Goal: Register for event/course

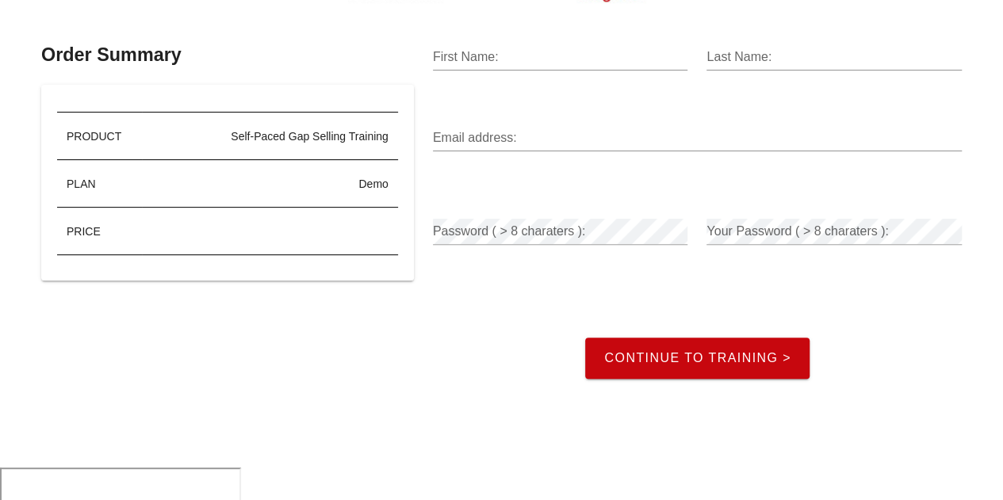
scroll to position [73, 0]
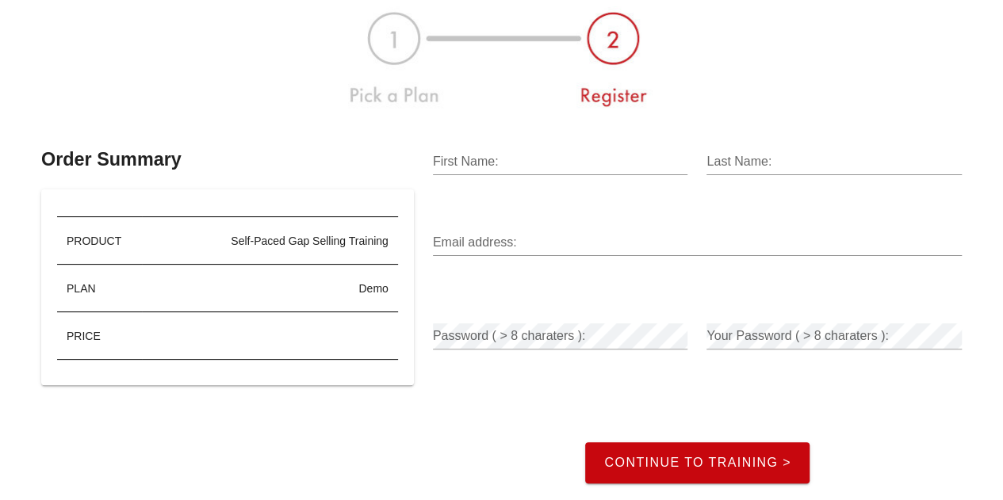
click at [495, 162] on input "First Name:" at bounding box center [560, 161] width 255 height 25
type input "Haven"
type input "Ousley"
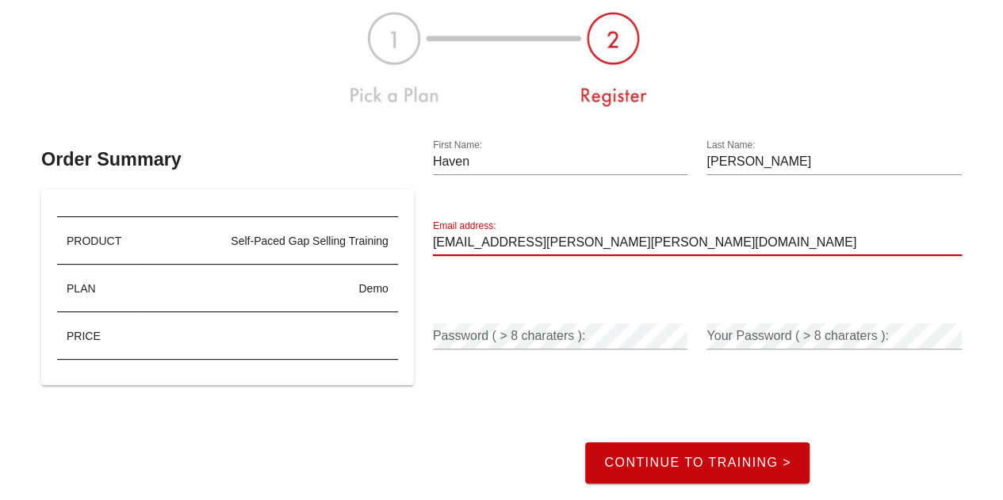
type input "haven.ousley@gartner.com"
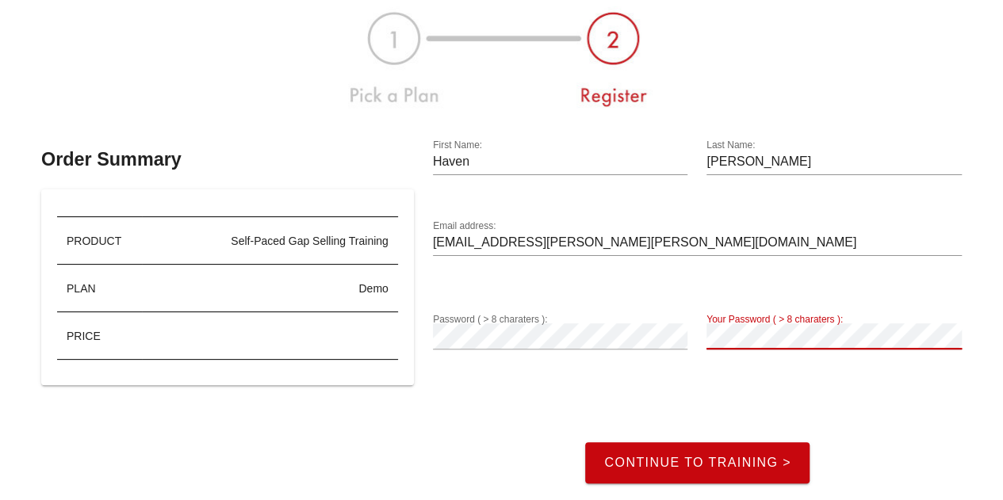
click at [585, 442] on button "Continue to Training >" at bounding box center [697, 462] width 224 height 41
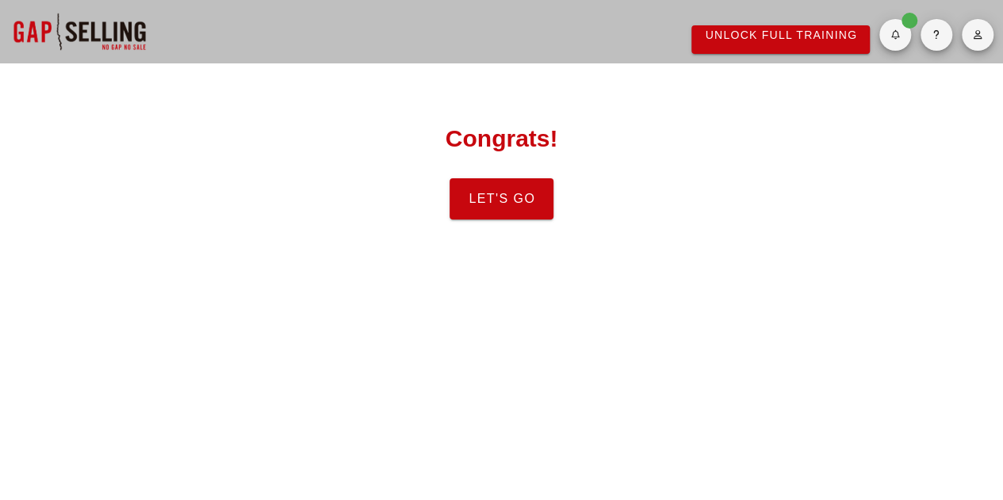
click at [519, 205] on span "Let's Go" at bounding box center [501, 199] width 67 height 14
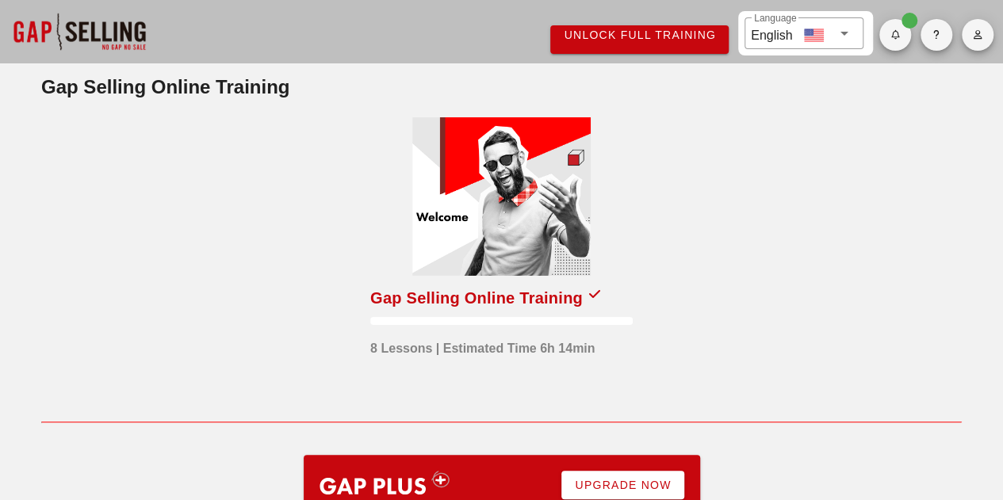
click at [486, 218] on div at bounding box center [501, 196] width 178 height 159
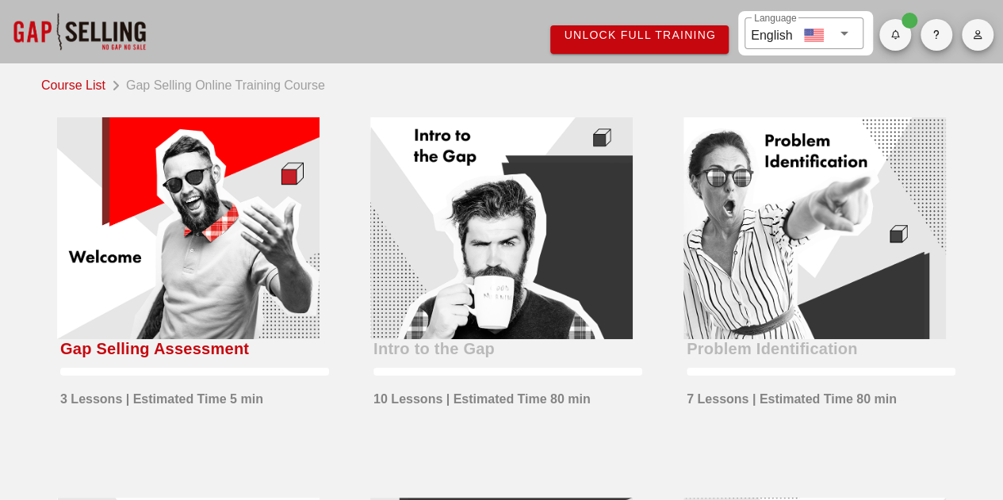
click at [224, 266] on div at bounding box center [188, 228] width 262 height 222
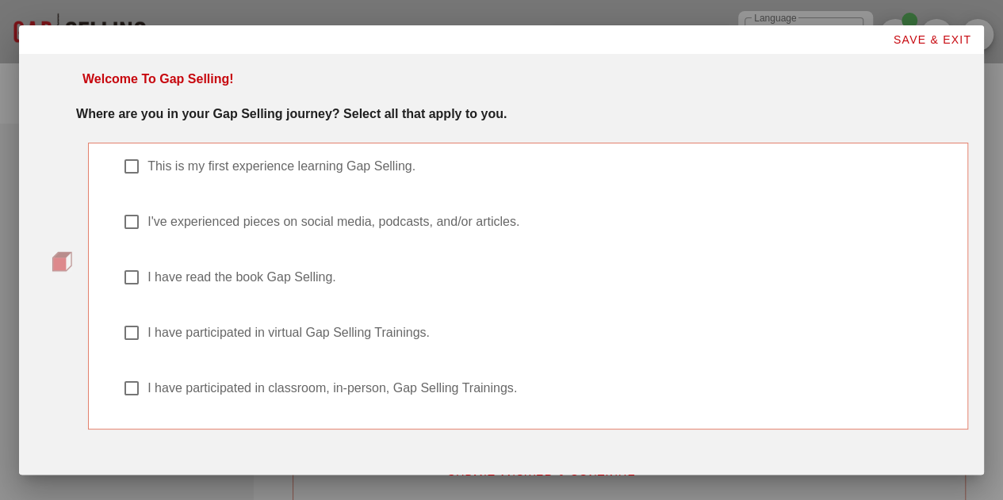
click at [143, 268] on div "I have read the book Gap Selling." at bounding box center [536, 277] width 828 height 19
checkbox input "true"
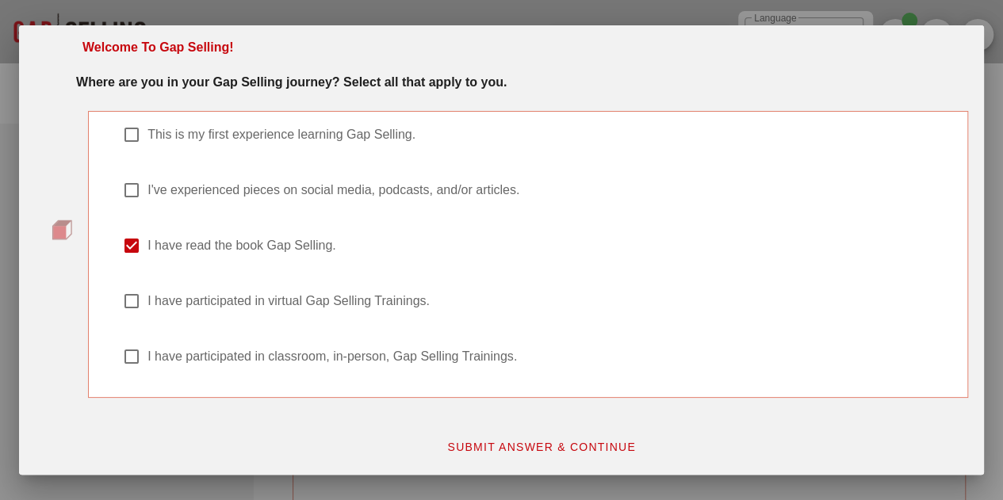
click at [542, 430] on div "SUBMIT ANSWER & CONTINUE" at bounding box center [541, 447] width 873 height 48
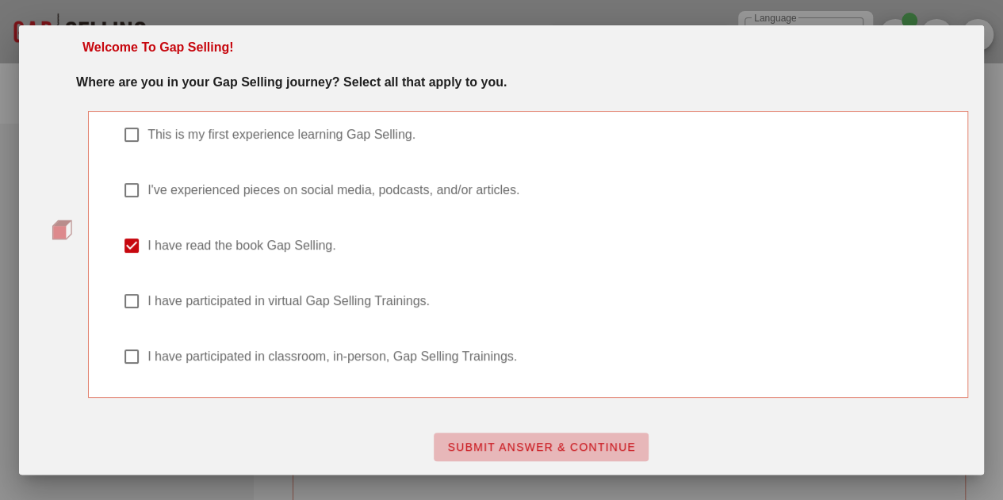
click at [543, 441] on span "SUBMIT ANSWER & CONTINUE" at bounding box center [540, 447] width 189 height 13
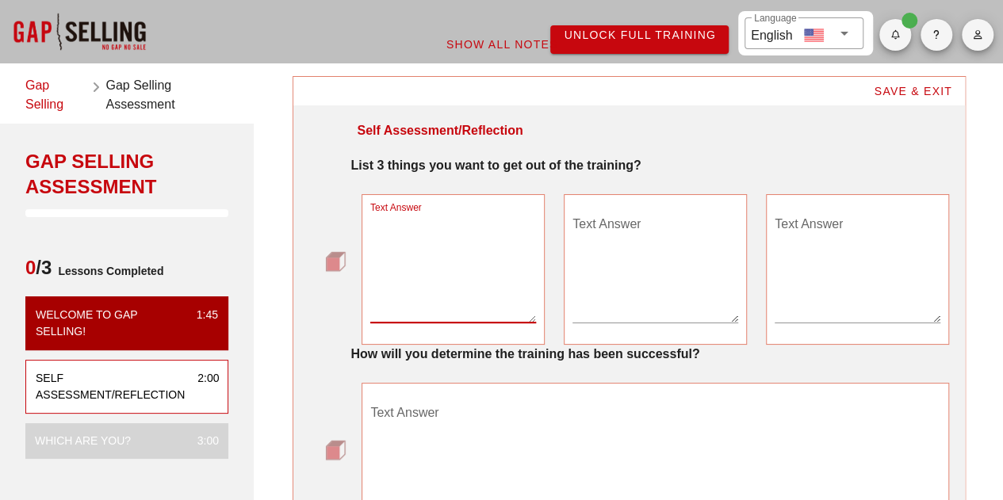
click at [409, 297] on textarea "Text Answer" at bounding box center [453, 267] width 166 height 111
type textarea "How to clearly establish the gap in a sale"
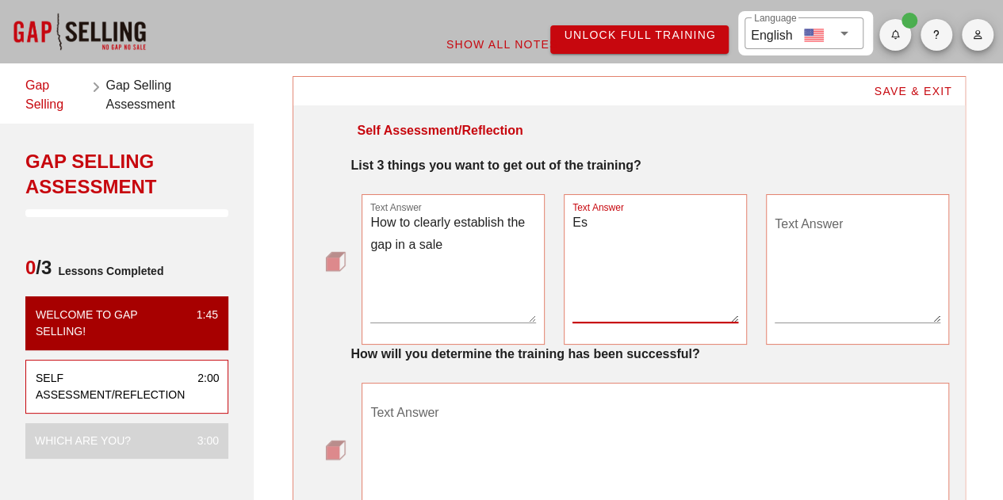
type textarea "E"
type textarea "Increase my sales skills"
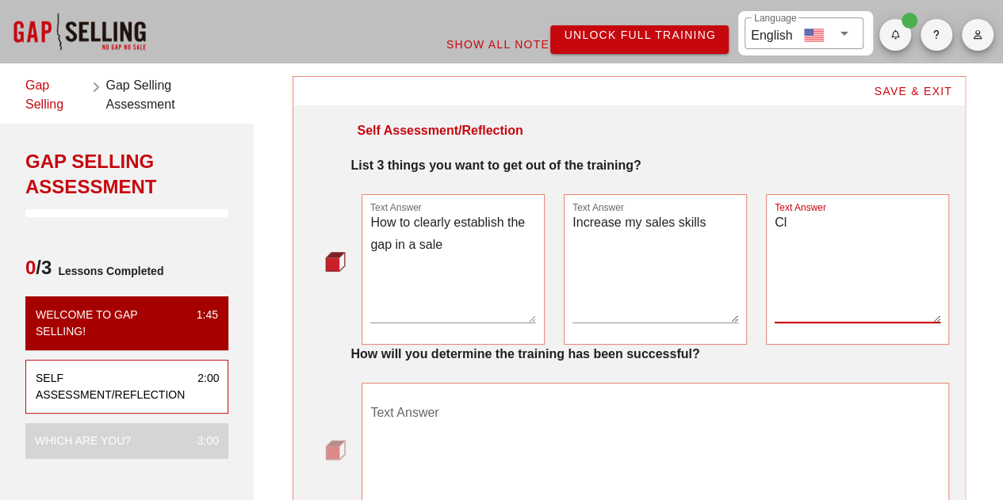
type textarea "C"
type textarea "Improve active listening"
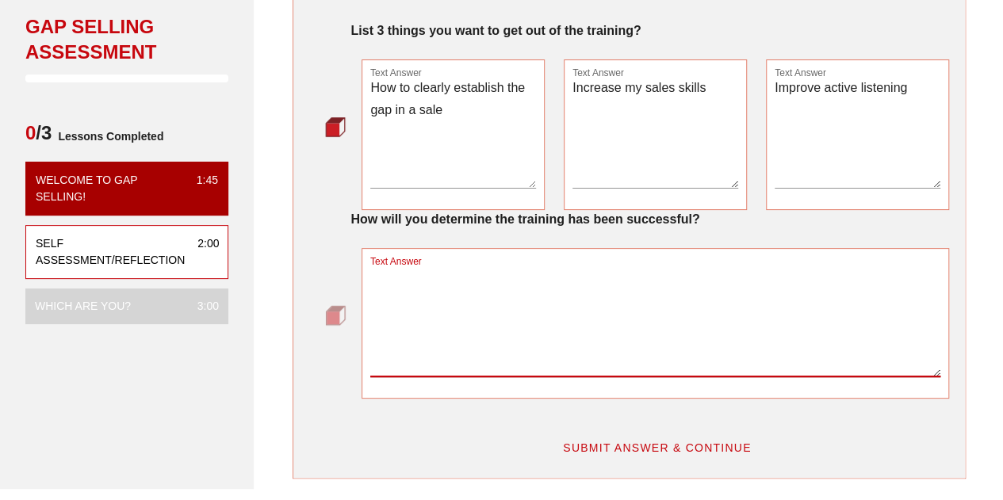
scroll to position [165, 0]
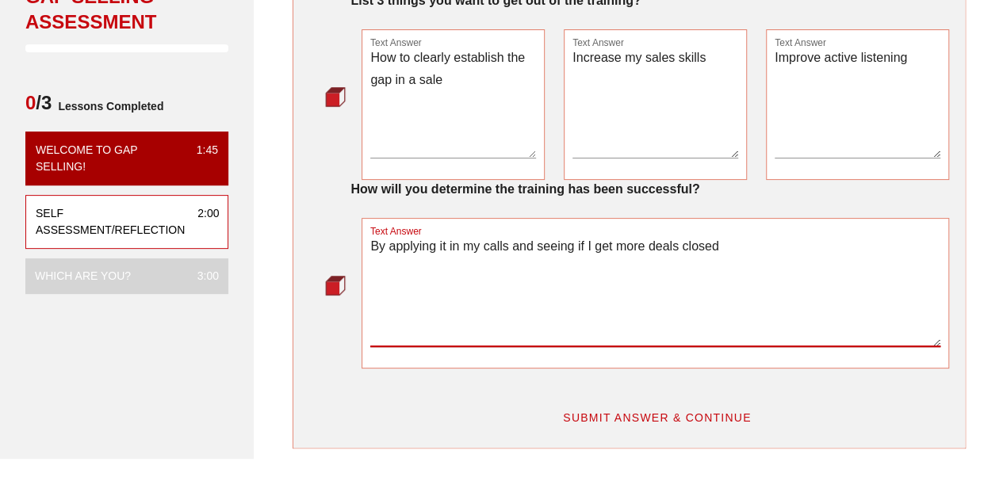
type textarea "By applying it in my calls and seeing if I get more deals closed"
click at [618, 405] on button "SUBMIT ANSWER & CONTINUE" at bounding box center [656, 417] width 215 height 29
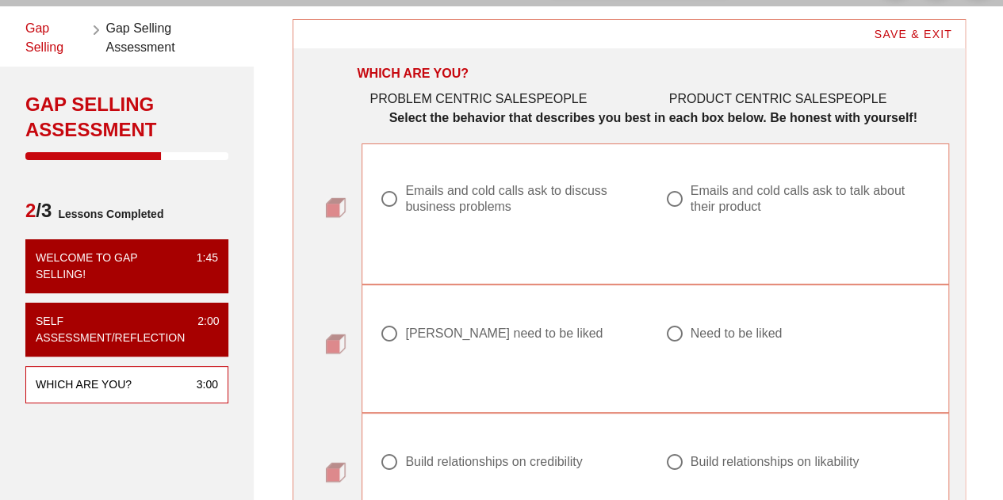
scroll to position [79, 0]
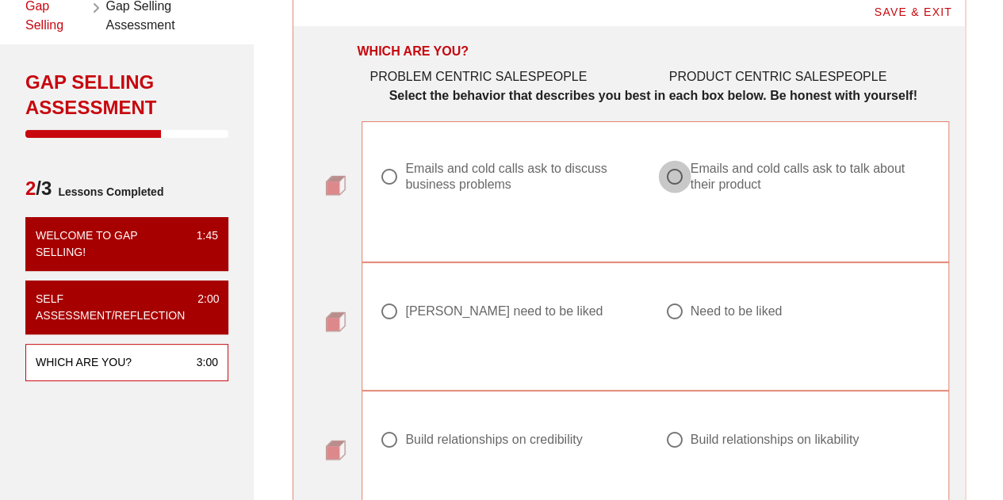
click at [675, 185] on div at bounding box center [674, 176] width 27 height 27
radio input "true"
click at [387, 314] on div at bounding box center [389, 311] width 27 height 27
radio input "true"
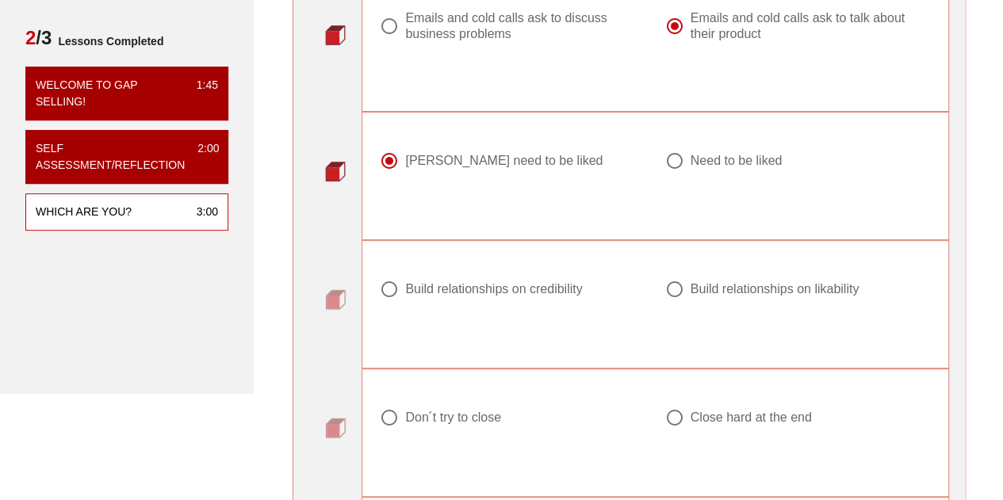
scroll to position [233, 0]
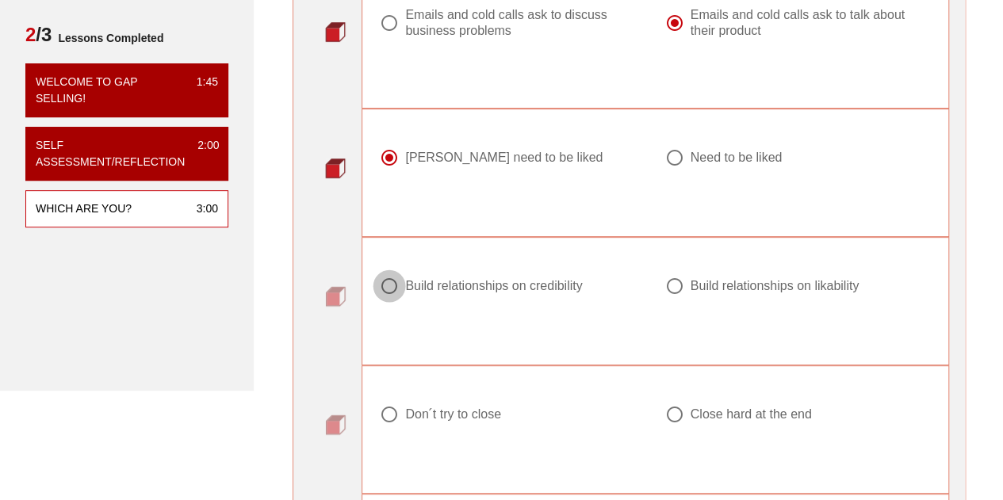
click at [398, 289] on div at bounding box center [389, 286] width 27 height 27
radio input "true"
click at [705, 411] on div "Close hard at the end" at bounding box center [750, 415] width 121 height 16
radio input "true"
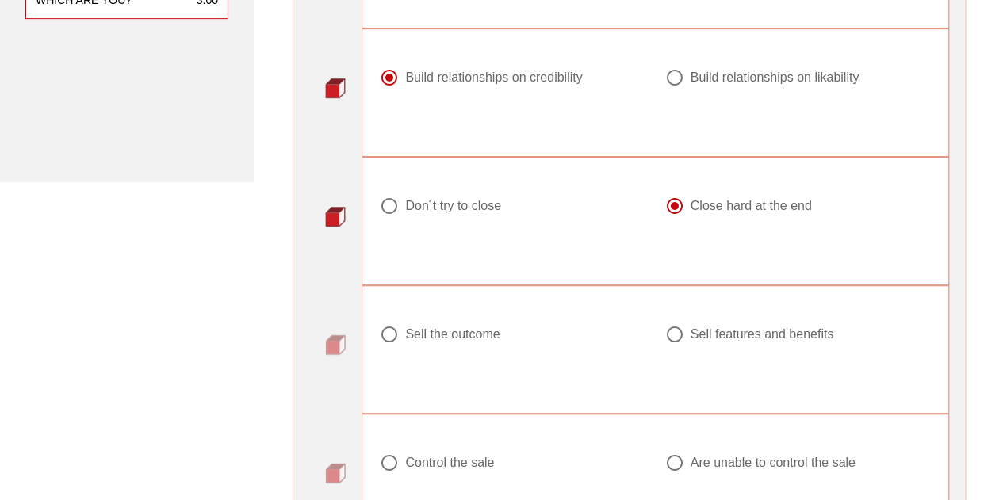
scroll to position [442, 0]
click at [405, 333] on div "Sell the outcome" at bounding box center [452, 334] width 94 height 16
radio input "true"
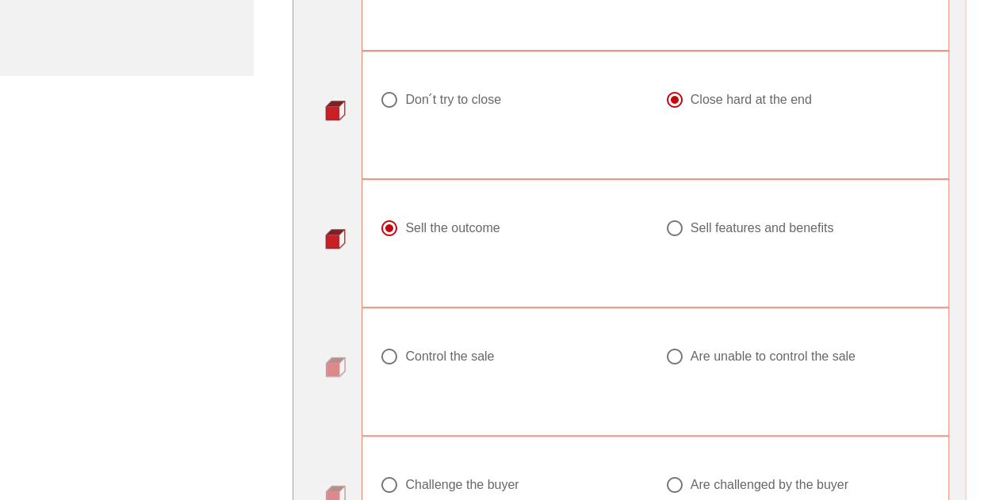
scroll to position [549, 0]
click at [694, 358] on div "Are unable to control the sale" at bounding box center [772, 356] width 165 height 16
radio input "true"
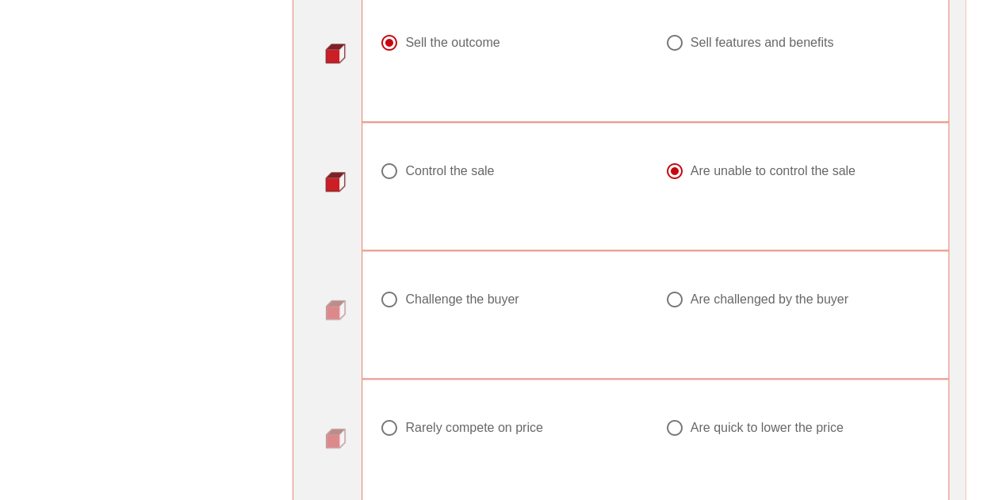
scroll to position [745, 0]
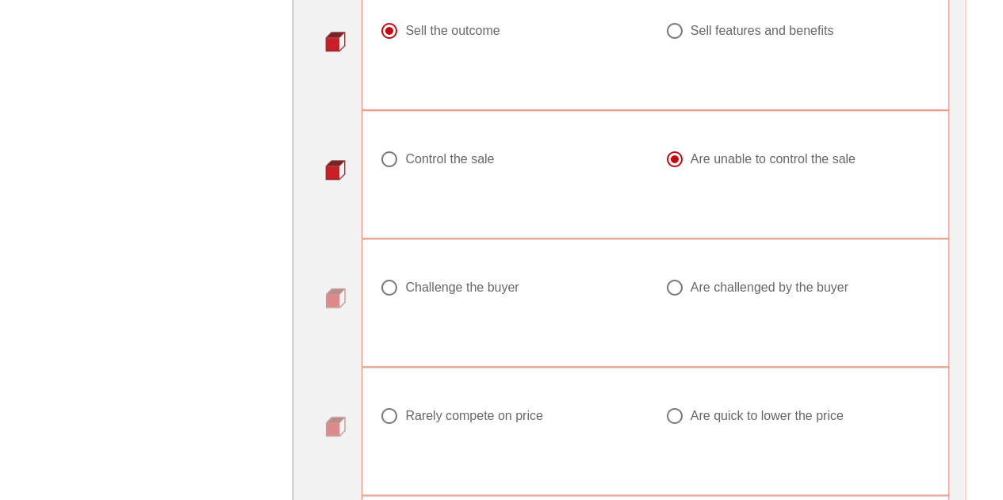
click at [679, 283] on div at bounding box center [674, 287] width 27 height 27
radio input "true"
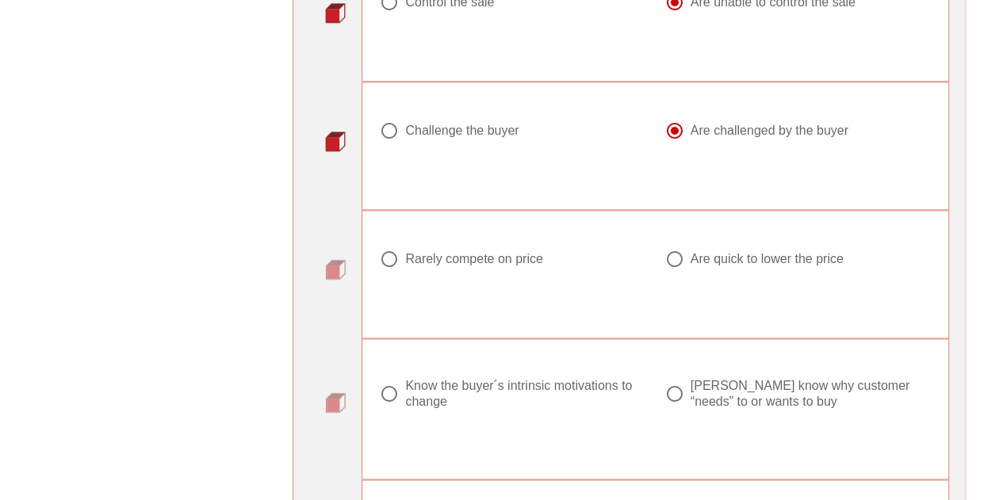
scroll to position [904, 0]
click at [684, 251] on div at bounding box center [674, 257] width 27 height 27
radio input "true"
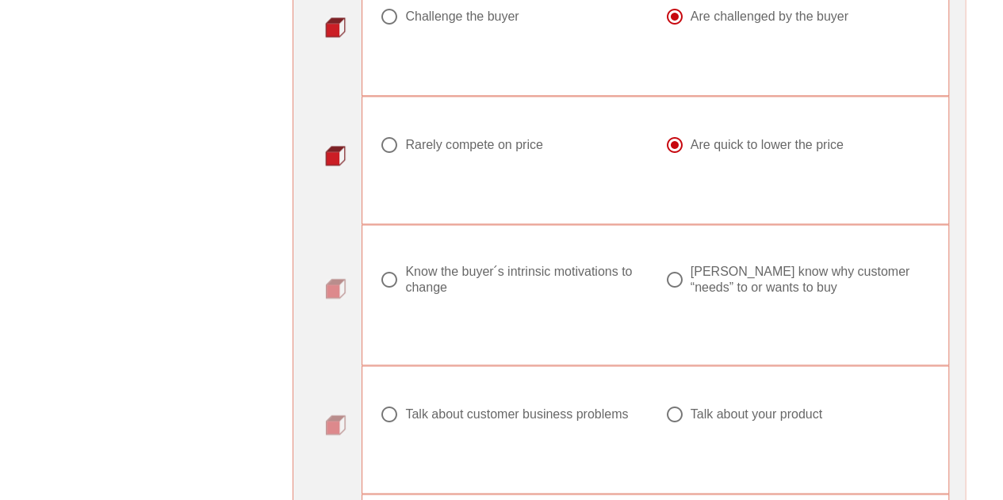
scroll to position [1018, 0]
click at [671, 277] on div at bounding box center [674, 278] width 27 height 27
radio input "true"
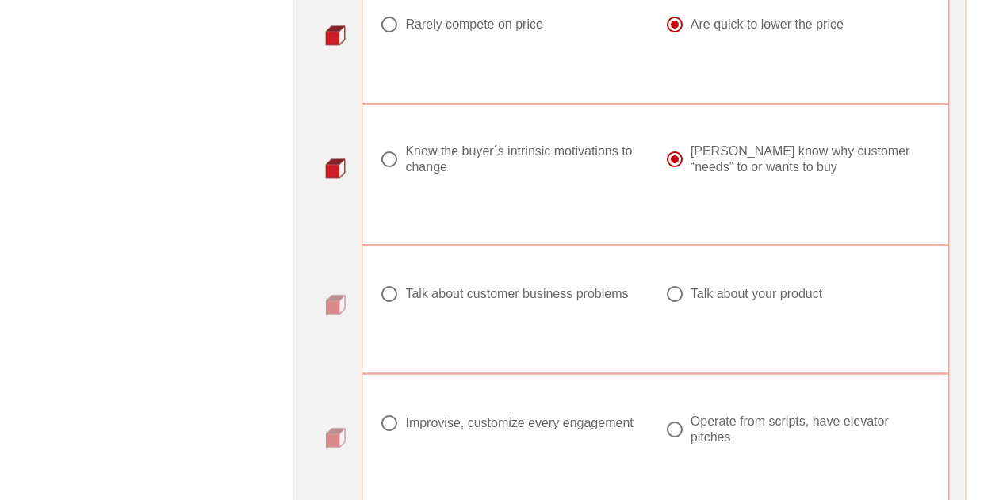
scroll to position [1137, 0]
click at [436, 285] on div "Talk about customer business problems" at bounding box center [516, 293] width 223 height 16
radio input "true"
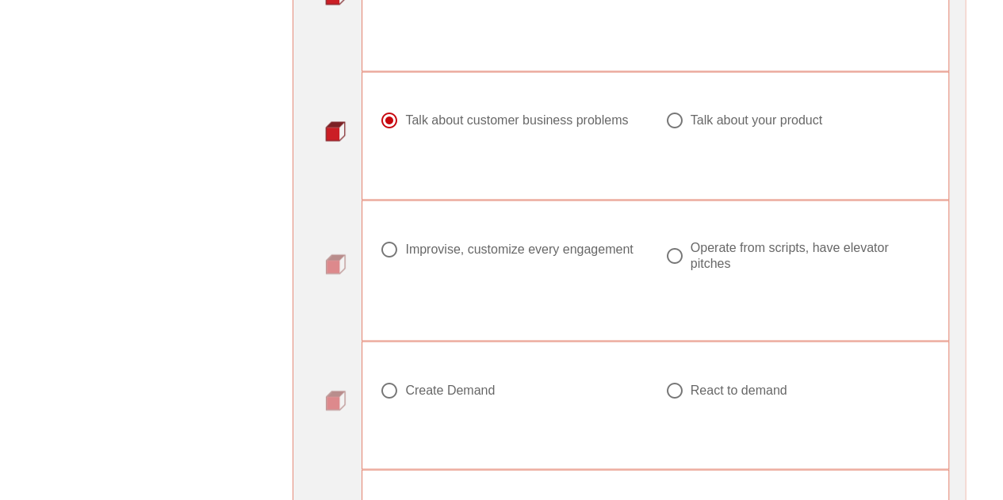
scroll to position [1312, 0]
click at [674, 249] on div at bounding box center [674, 253] width 27 height 27
radio input "true"
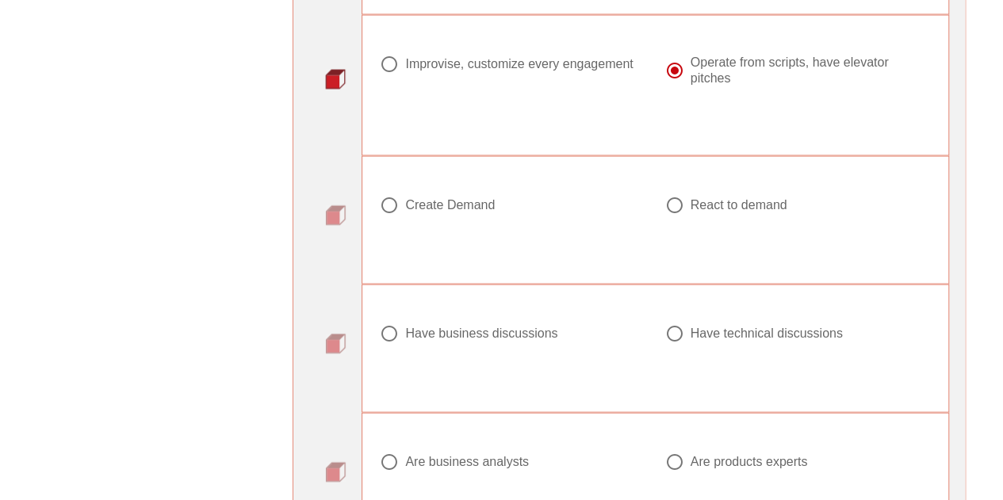
scroll to position [1497, 0]
click at [677, 194] on div at bounding box center [674, 202] width 27 height 27
radio input "true"
click at [490, 326] on div "Have business discussions" at bounding box center [481, 331] width 152 height 16
radio input "true"
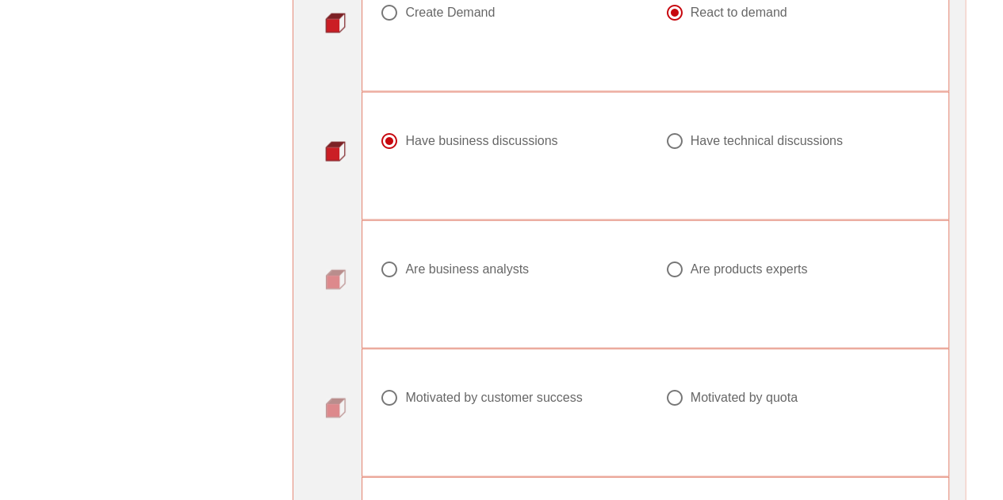
scroll to position [1689, 0]
click at [444, 269] on div "Are business analysts" at bounding box center [506, 267] width 253 height 19
radio input "true"
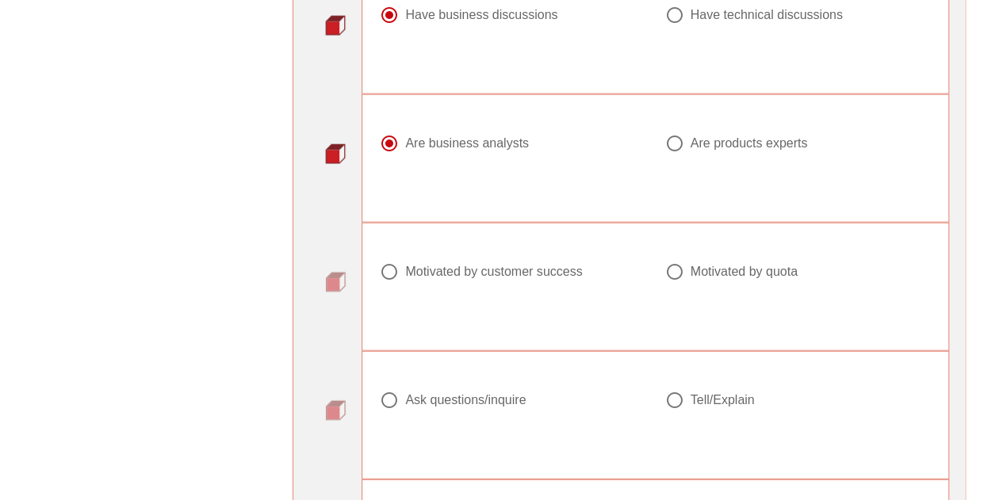
scroll to position [1814, 0]
click at [520, 263] on div "Motivated by customer success" at bounding box center [493, 271] width 177 height 16
radio input "true"
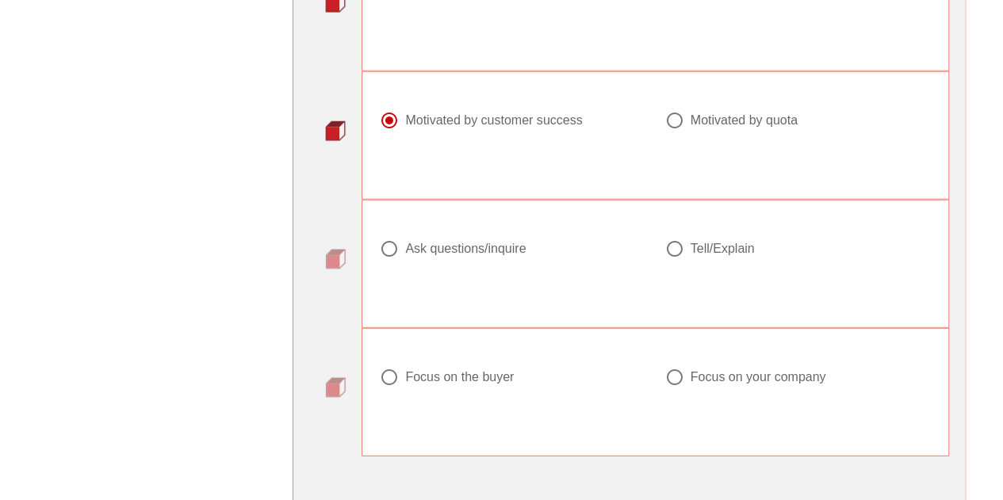
scroll to position [1968, 0]
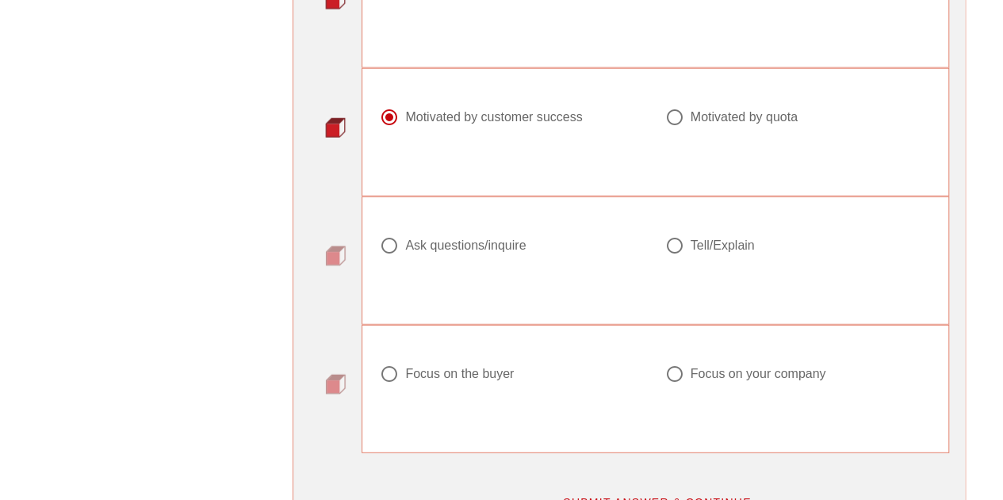
click at [495, 244] on div "Ask questions/inquire" at bounding box center [465, 246] width 120 height 16
radio input "true"
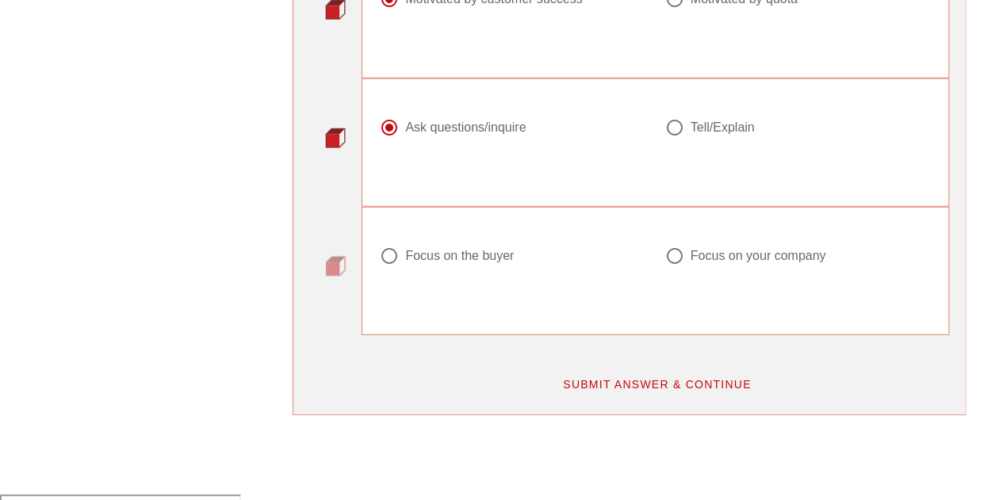
scroll to position [2087, 0]
click at [476, 247] on div "Focus on the buyer" at bounding box center [459, 255] width 109 height 16
radio input "true"
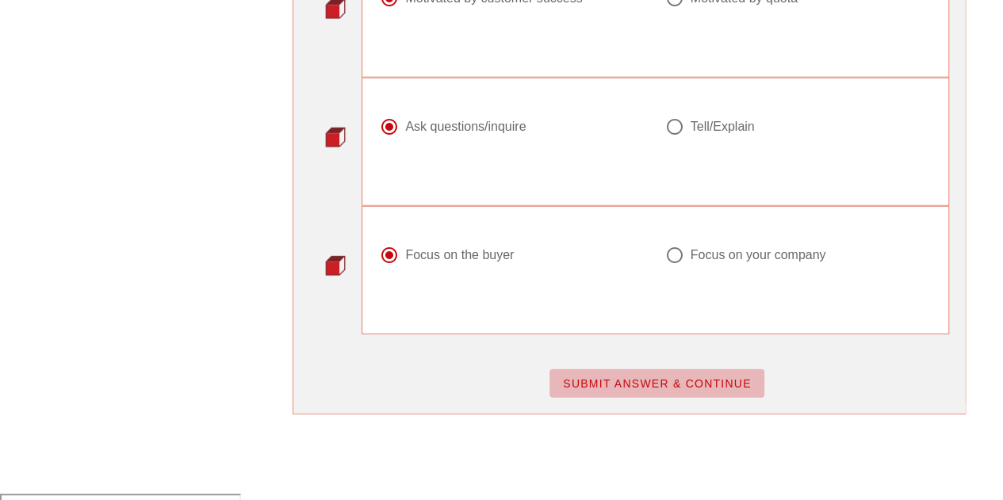
click at [639, 377] on span "SUBMIT ANSWER & CONTINUE" at bounding box center [656, 383] width 189 height 13
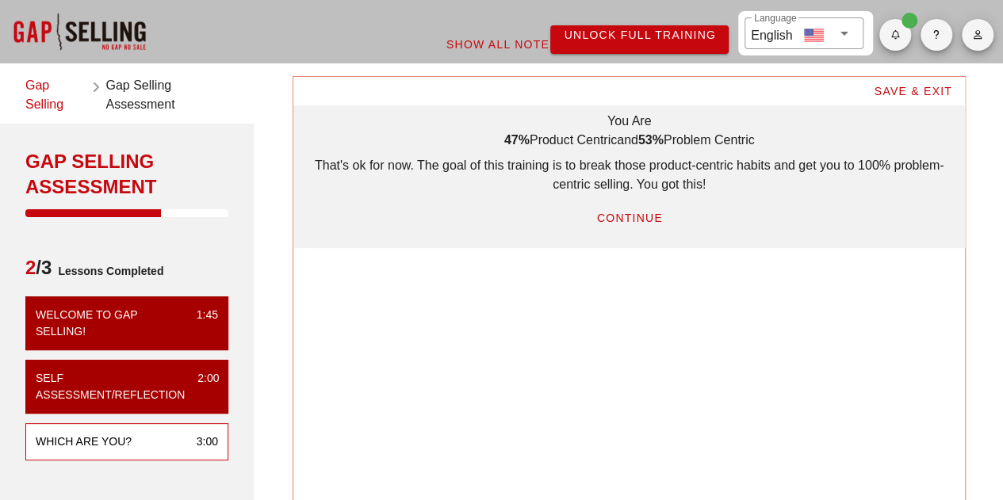
click at [629, 212] on span "CONTINUE" at bounding box center [628, 218] width 67 height 13
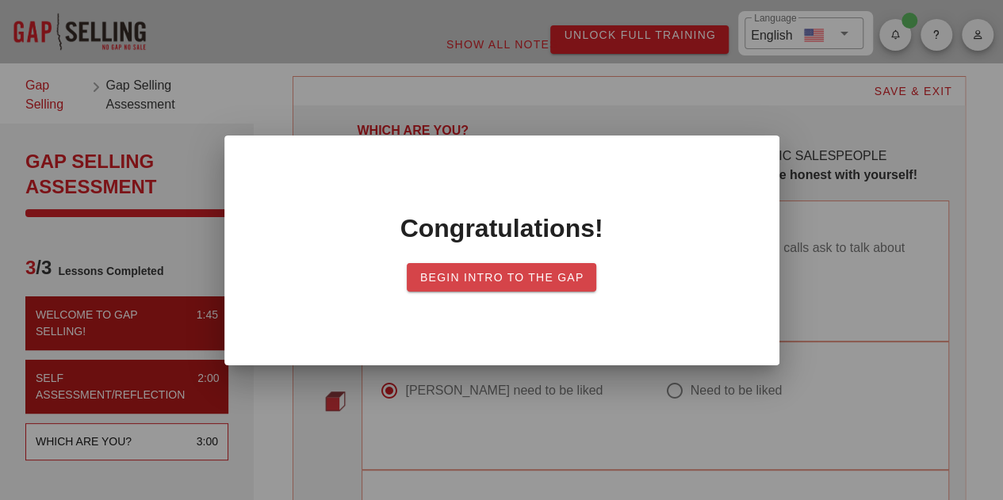
click at [539, 272] on span "Begin Intro to the Gap" at bounding box center [501, 277] width 165 height 13
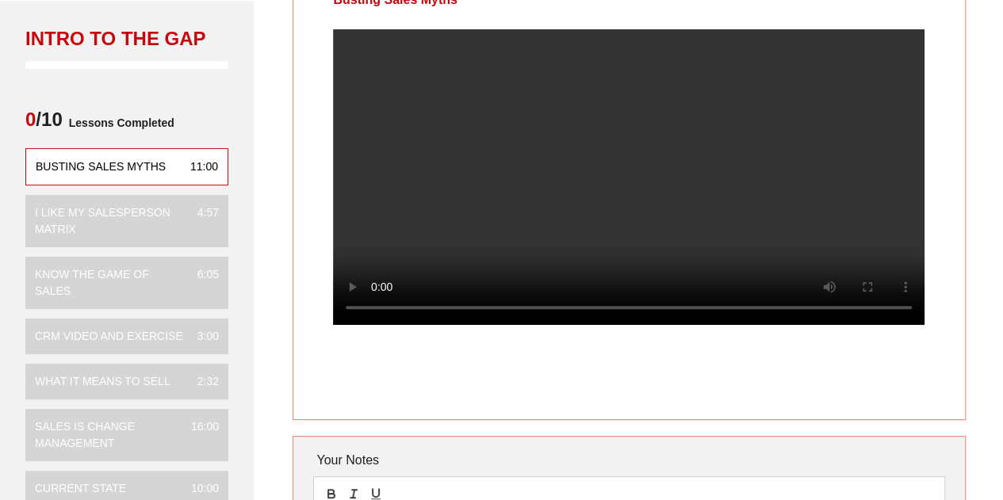
scroll to position [99, 0]
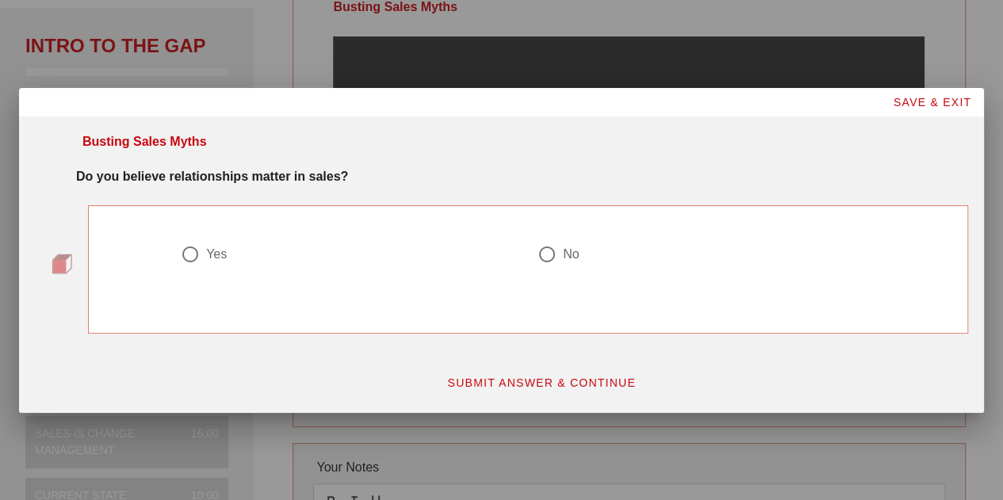
click at [198, 253] on div at bounding box center [190, 254] width 27 height 27
radio input "true"
click at [514, 388] on span "SUBMIT ANSWER & CONTINUE" at bounding box center [540, 383] width 189 height 13
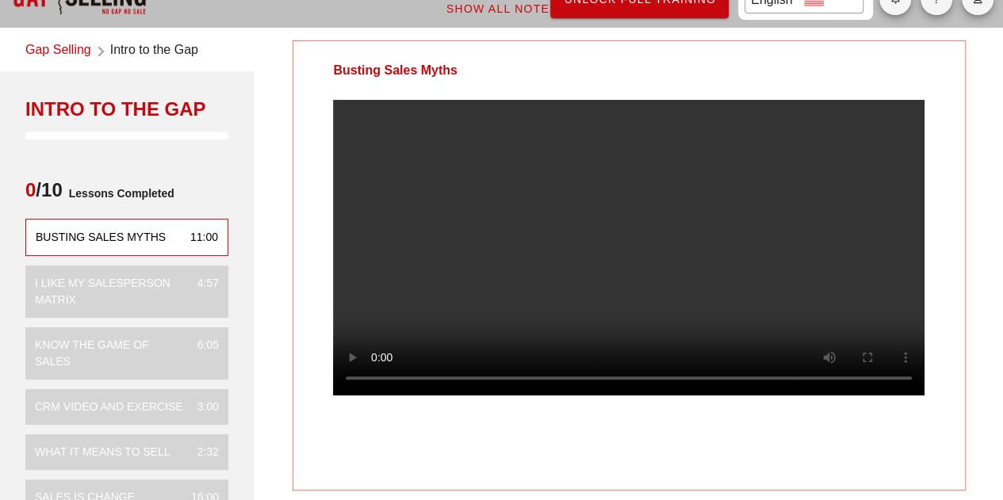
scroll to position [52, 0]
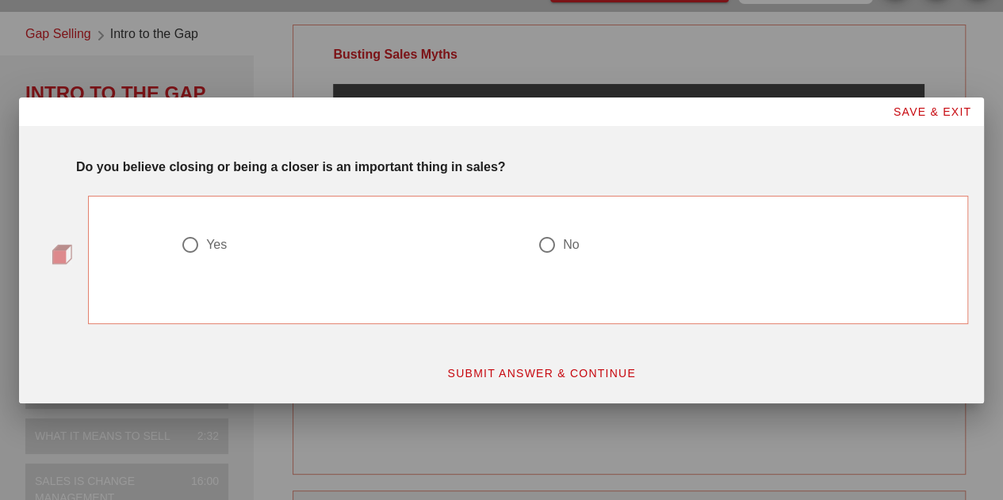
click at [201, 248] on div at bounding box center [190, 244] width 27 height 27
radio input "true"
click at [539, 375] on span "SUBMIT ANSWER & CONTINUE" at bounding box center [540, 373] width 189 height 13
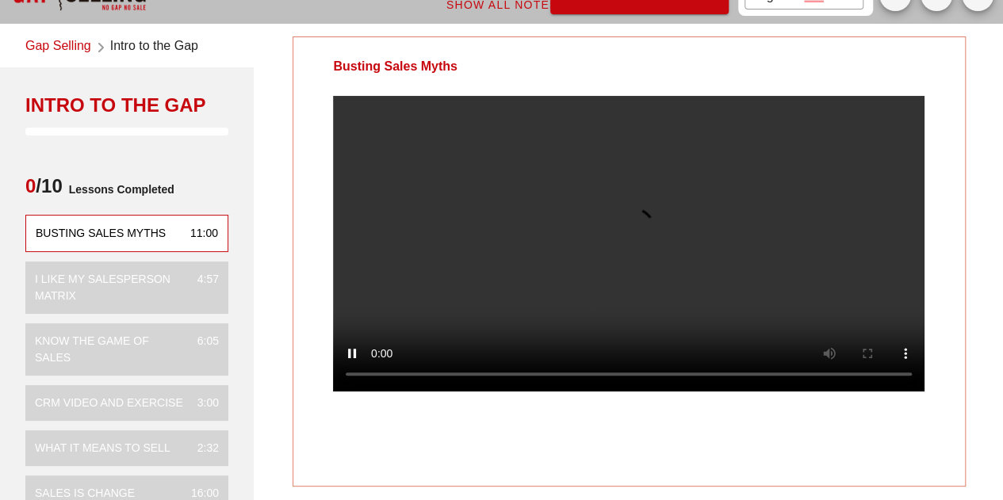
scroll to position [38, 0]
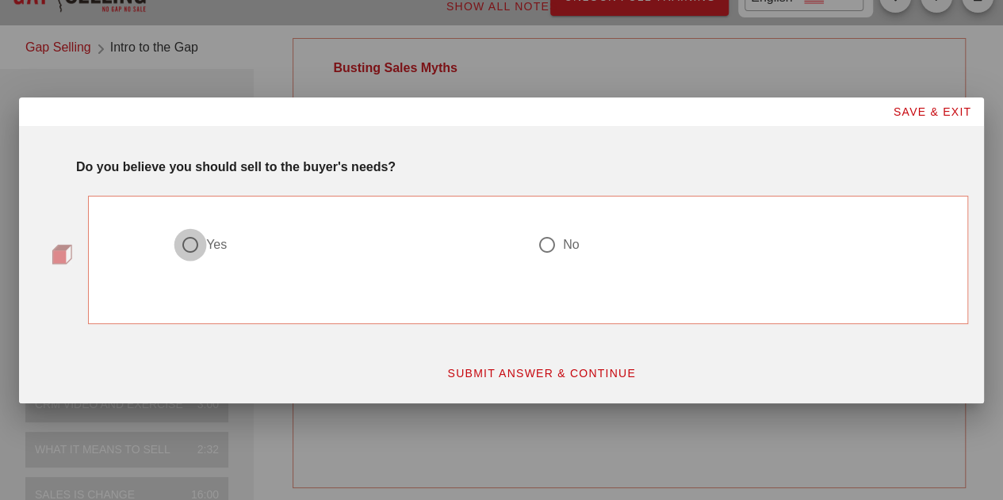
click at [184, 243] on div at bounding box center [190, 244] width 27 height 27
radio input "true"
drag, startPoint x: 501, startPoint y: 377, endPoint x: 1008, endPoint y: 373, distance: 507.3
click at [505, 377] on span "SUBMIT ANSWER & CONTINUE" at bounding box center [540, 373] width 189 height 13
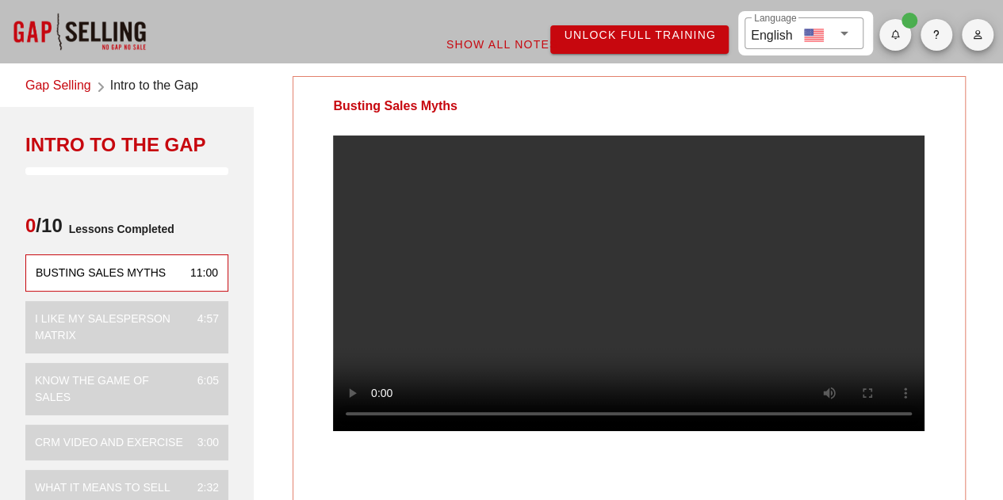
click at [590, 280] on video at bounding box center [628, 284] width 591 height 296
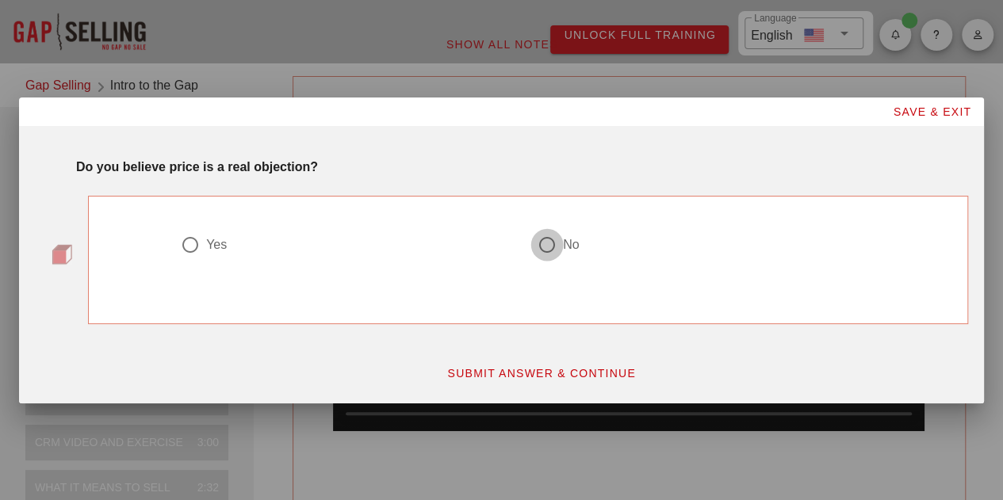
click at [549, 247] on div at bounding box center [546, 244] width 27 height 27
radio input "true"
click at [556, 369] on span "SUBMIT ANSWER & CONTINUE" at bounding box center [540, 373] width 189 height 13
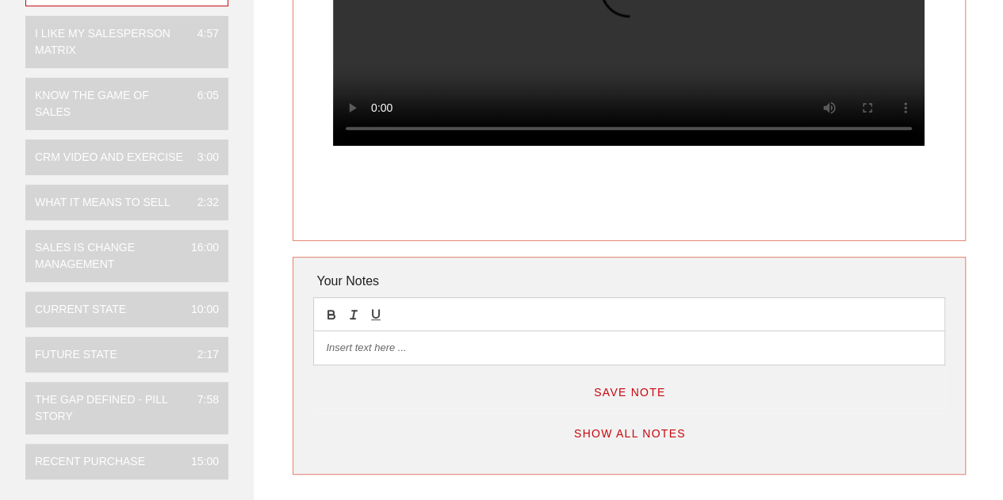
scroll to position [306, 0]
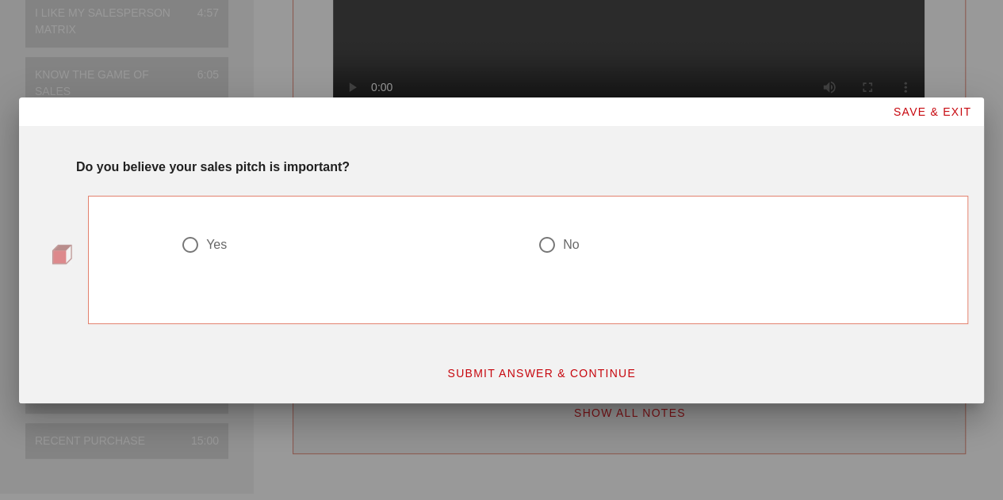
click at [216, 248] on div "Yes" at bounding box center [216, 245] width 21 height 16
radio input "true"
click at [529, 367] on span "SUBMIT ANSWER & CONTINUE" at bounding box center [540, 373] width 189 height 13
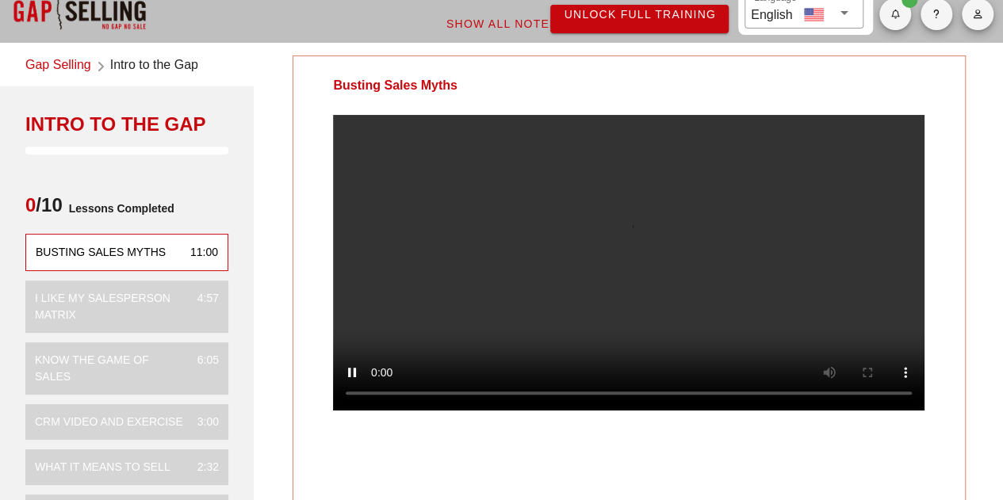
scroll to position [20, 0]
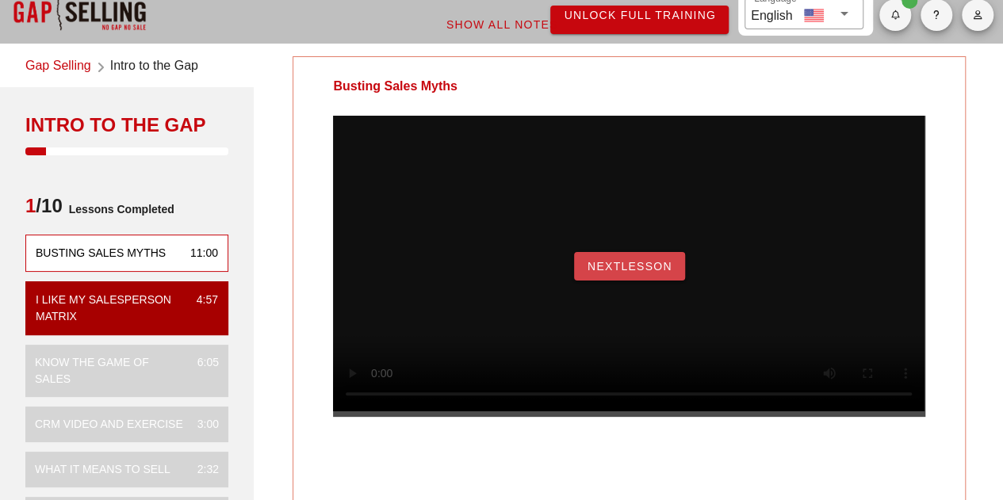
click at [639, 277] on button "NextLesson" at bounding box center [629, 266] width 111 height 29
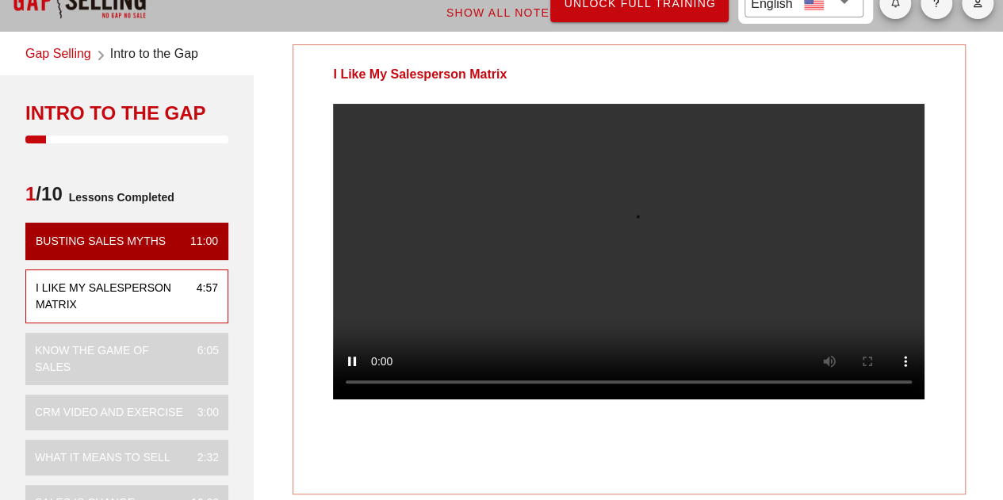
scroll to position [0, 0]
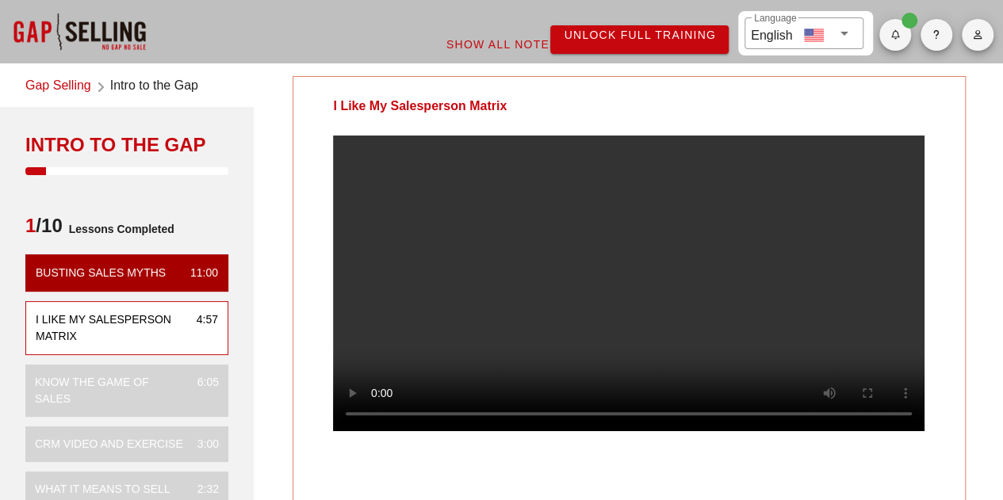
click at [591, 40] on div "Show All Notes" at bounding box center [502, 44] width 198 height 29
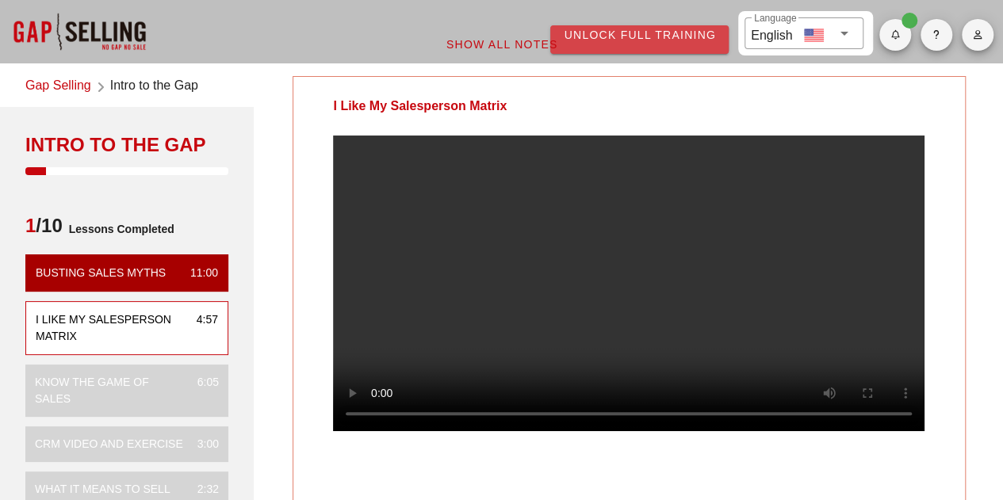
click at [620, 36] on span "Unlock Full Training" at bounding box center [639, 35] width 153 height 13
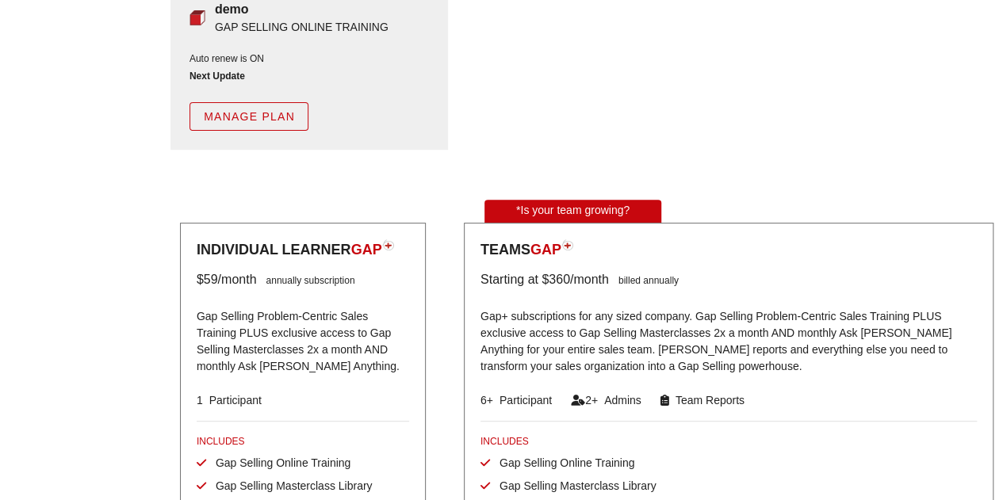
scroll to position [164, 0]
